Goal: Register for event/course

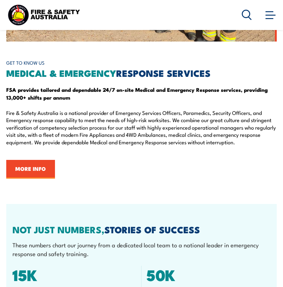
scroll to position [1125, 0]
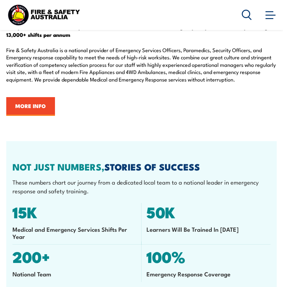
click at [273, 17] on span at bounding box center [271, 14] width 10 height 7
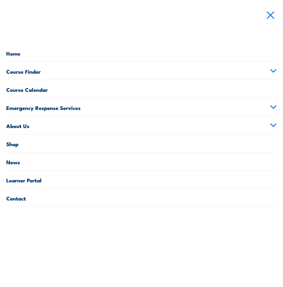
click at [32, 90] on link "Course Calendar" at bounding box center [141, 89] width 271 height 18
click at [21, 88] on link "Course Calendar" at bounding box center [141, 89] width 271 height 18
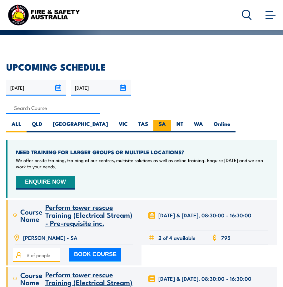
click at [153, 128] on label "SA" at bounding box center [162, 126] width 18 height 12
click at [166, 124] on input "SA" at bounding box center [168, 122] width 4 height 4
radio input "true"
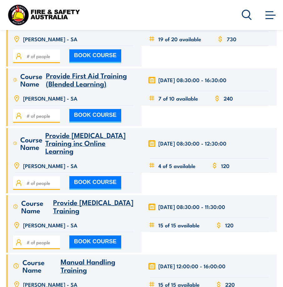
scroll to position [1813, 0]
